Goal: Navigation & Orientation: Find specific page/section

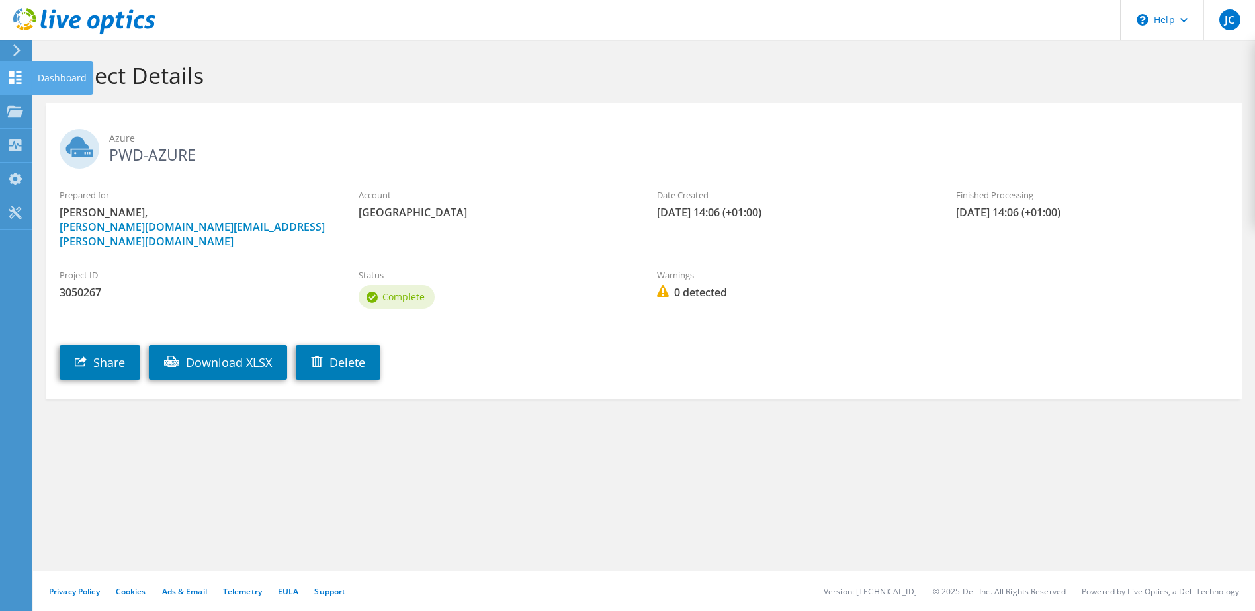
click at [55, 78] on div "Dashboard" at bounding box center [62, 78] width 62 height 33
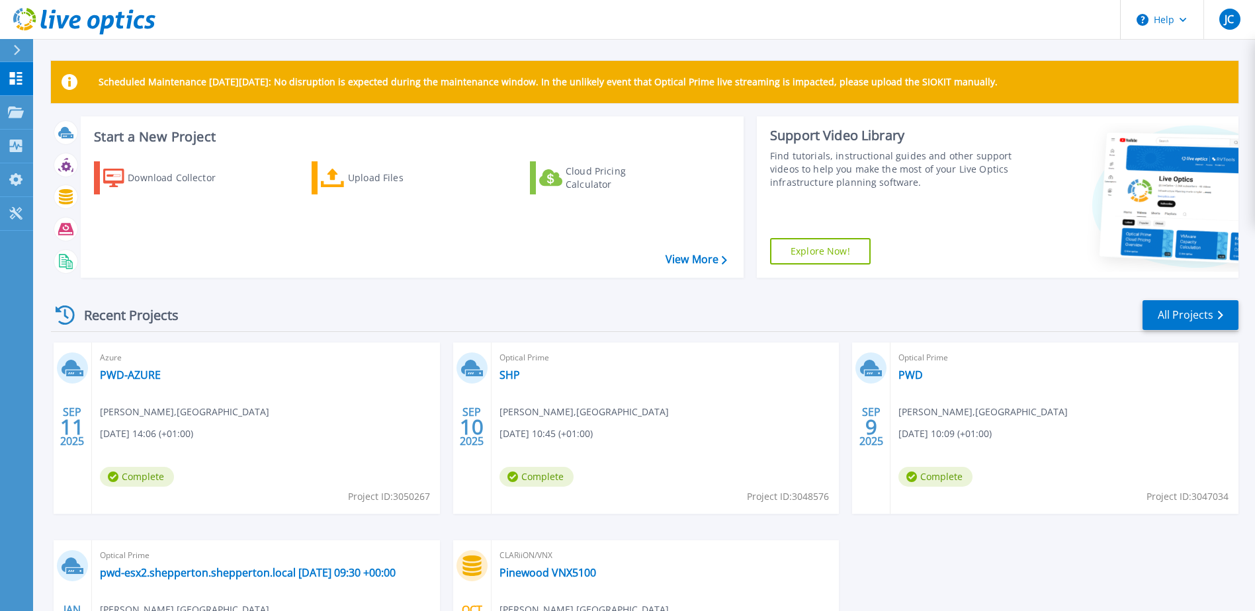
click at [222, 386] on div "Azure PWD-AZURE John Chase , Pinewood Studios 09/11/2025, 14:06 (+01:00) Comple…" at bounding box center [266, 428] width 348 height 171
click at [71, 371] on icon at bounding box center [74, 373] width 17 height 6
click at [24, 142] on div "Collectors" at bounding box center [43, 146] width 70 height 13
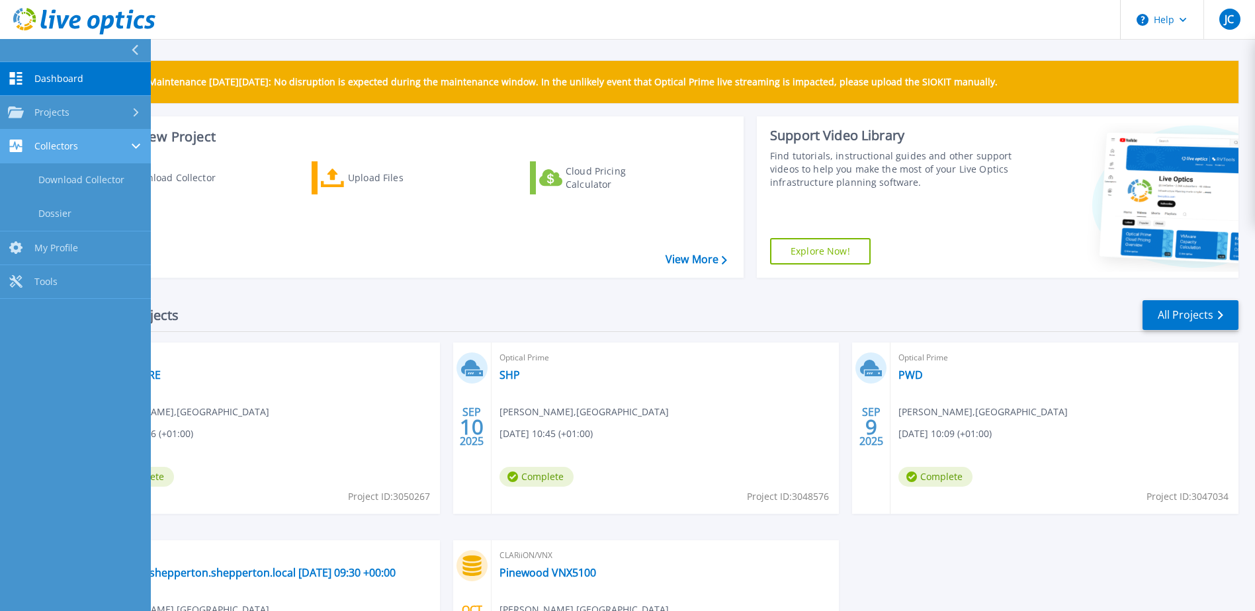
click at [30, 145] on div "Collectors" at bounding box center [43, 146] width 70 height 13
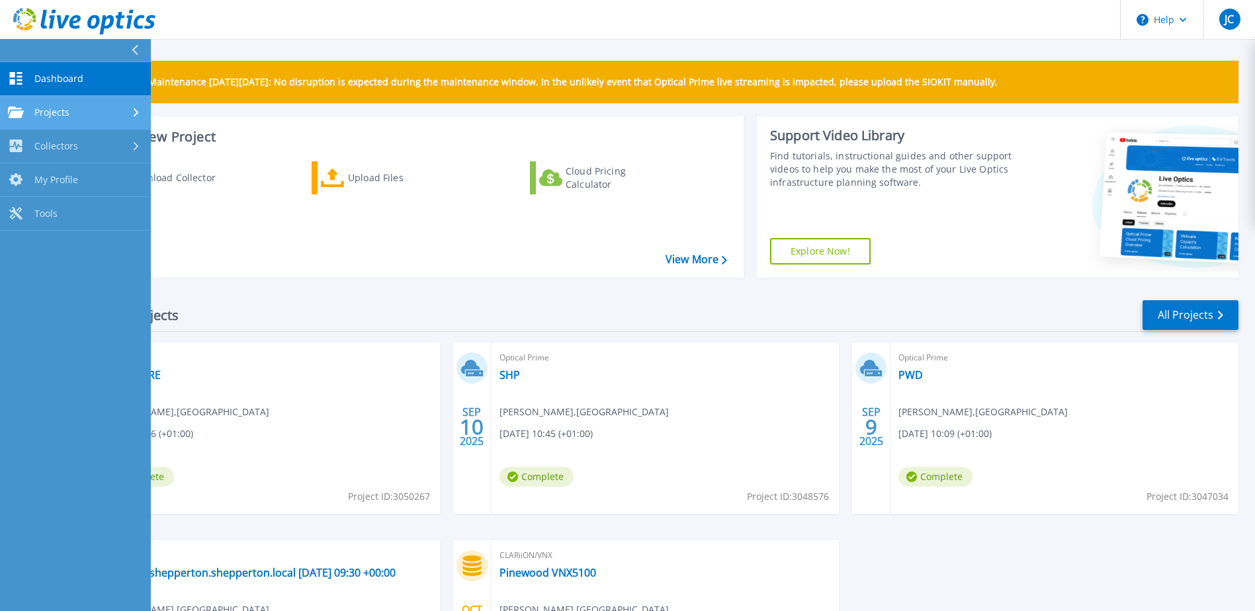
click at [50, 113] on span "Projects" at bounding box center [51, 112] width 35 height 12
click at [725, 384] on div "Optical Prime SHP John Chase , Pinewood Studios 09/10/2025, 10:45 (+01:00) Comp…" at bounding box center [665, 428] width 348 height 171
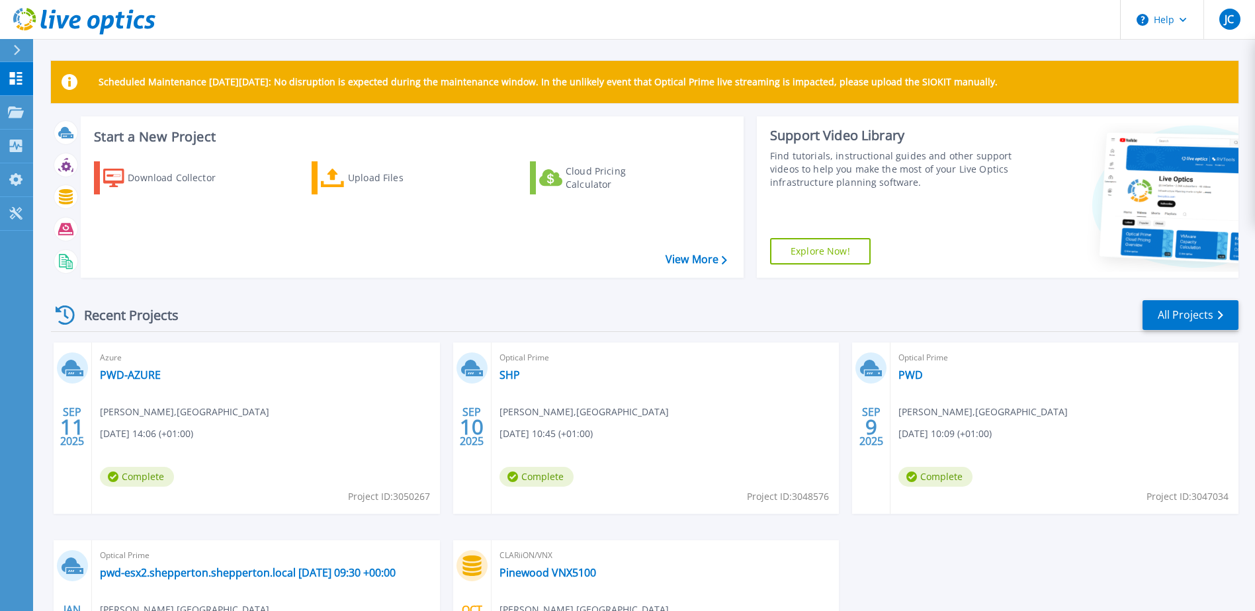
click at [538, 409] on span "John Chase , Pinewood Studios" at bounding box center [583, 412] width 169 height 15
click at [124, 377] on link "PWD-AZURE" at bounding box center [130, 374] width 61 height 13
click at [508, 378] on link "SHP" at bounding box center [509, 374] width 21 height 13
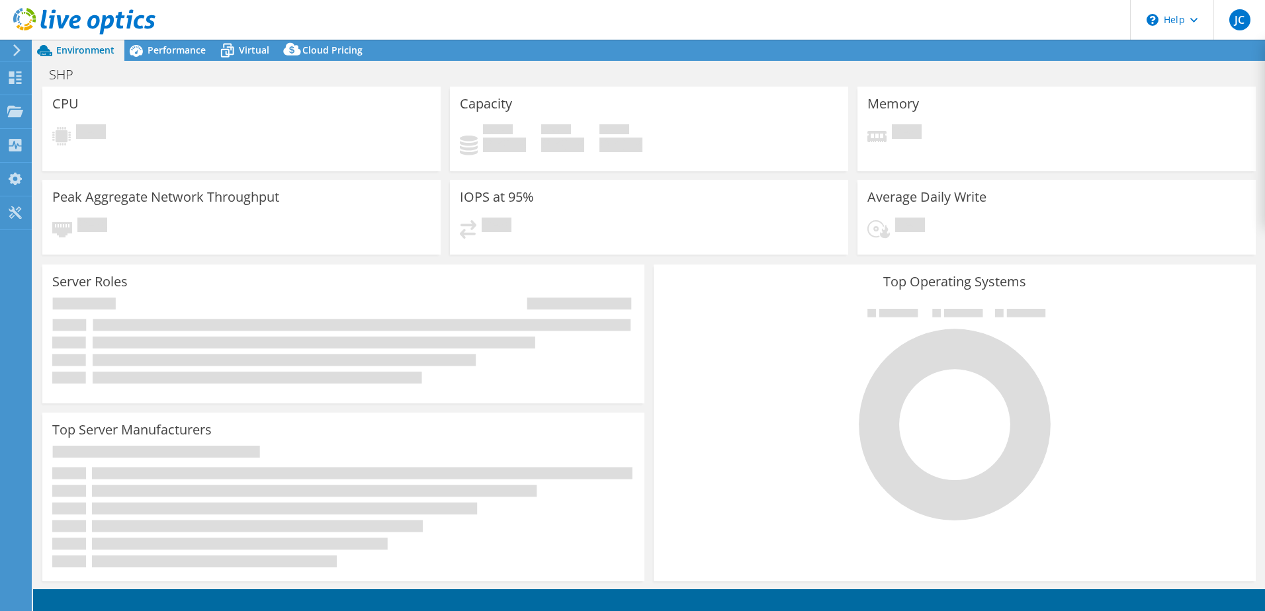
select select "USD"
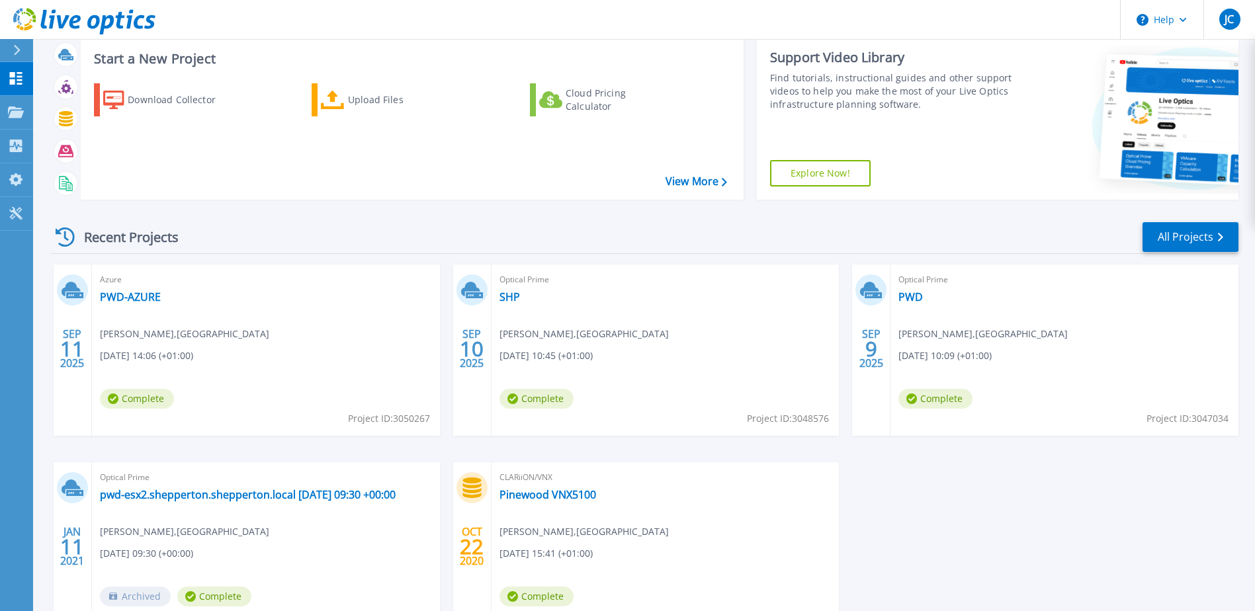
scroll to position [177, 0]
